Goal: Task Accomplishment & Management: Use online tool/utility

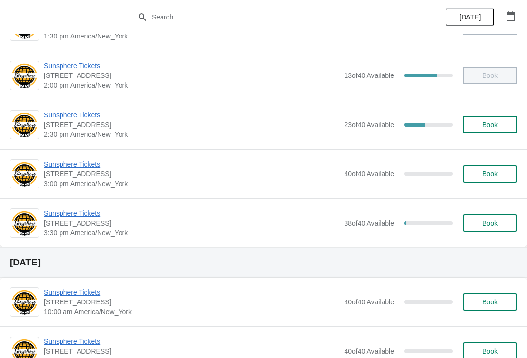
scroll to position [231, 0]
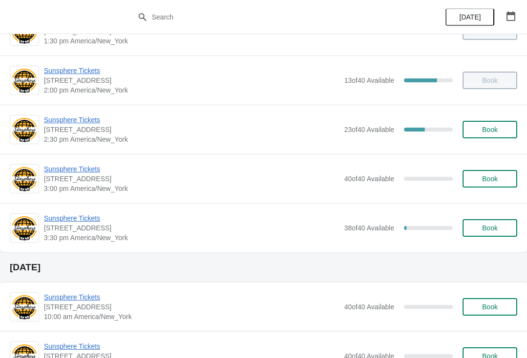
click at [498, 130] on span "Book" at bounding box center [489, 130] width 37 height 8
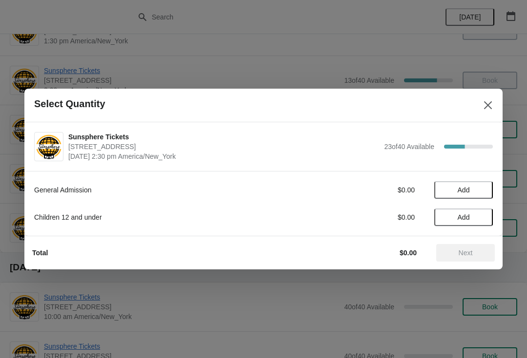
click at [474, 185] on button "Add" at bounding box center [463, 190] width 59 height 18
click at [461, 257] on span "Next" at bounding box center [465, 253] width 14 height 8
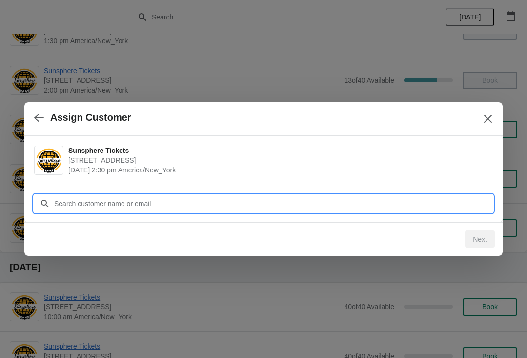
click at [399, 198] on input "Customer" at bounding box center [273, 204] width 439 height 18
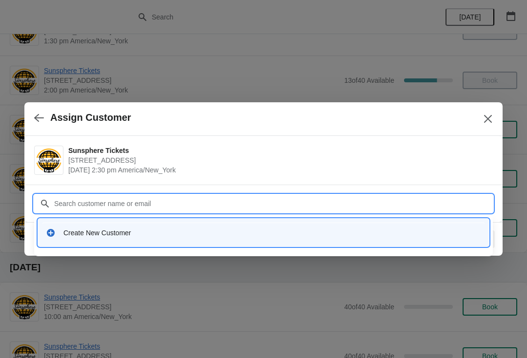
type input "W"
click at [266, 230] on div "Create New Customer" at bounding box center [271, 233] width 417 height 10
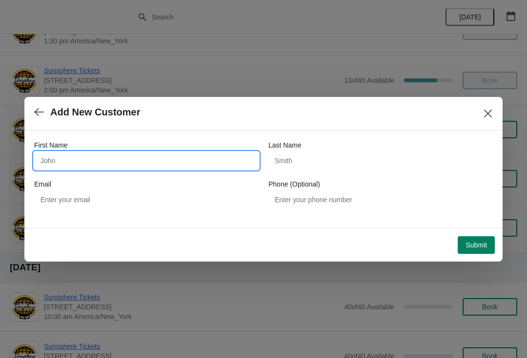
click at [182, 157] on input "First Name" at bounding box center [146, 161] width 224 height 18
type input "Walkin"
click at [478, 237] on button "Submit" at bounding box center [475, 245] width 37 height 18
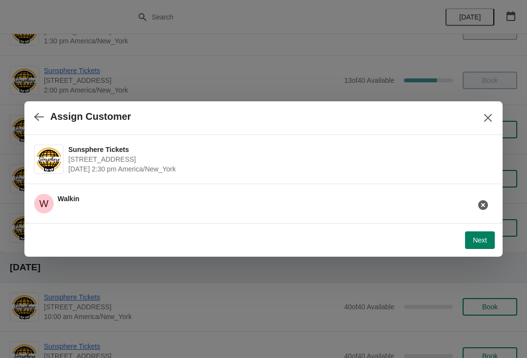
click at [467, 248] on button "Next" at bounding box center [480, 241] width 30 height 18
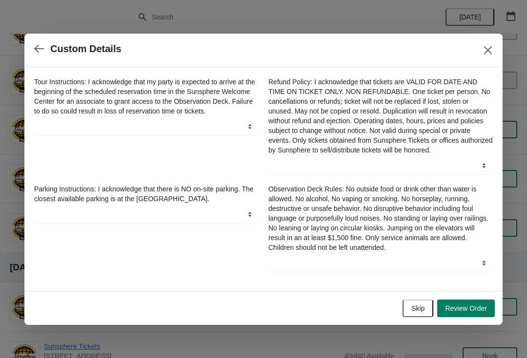
click at [476, 304] on button "Review Order" at bounding box center [466, 309] width 58 height 18
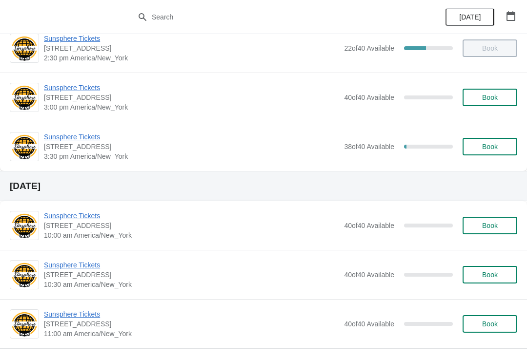
scroll to position [286, 0]
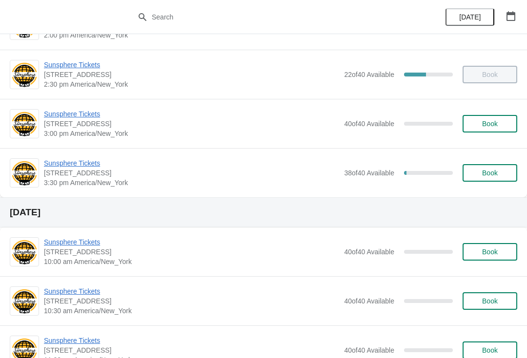
click at [85, 164] on span "Sunsphere Tickets" at bounding box center [191, 163] width 295 height 10
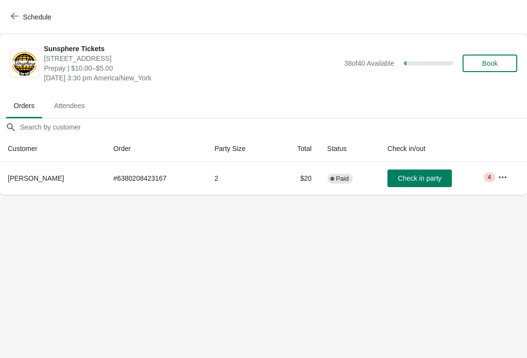
click at [423, 178] on span "Check in party" at bounding box center [418, 179] width 43 height 8
